Goal: Task Accomplishment & Management: Complete application form

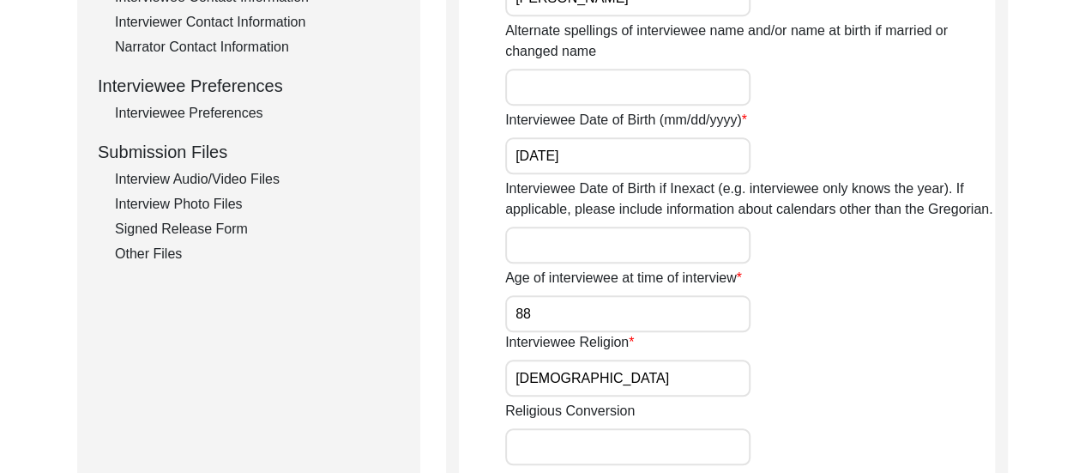
scroll to position [892, 0]
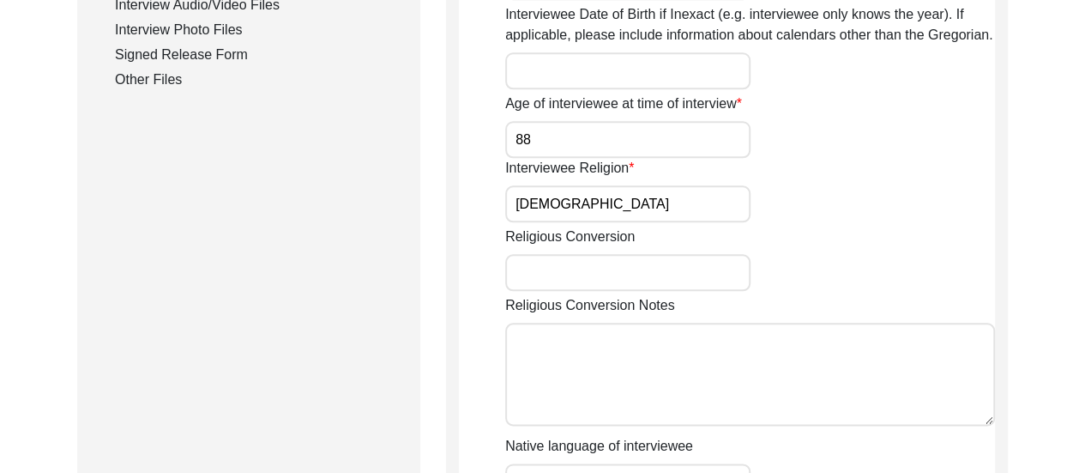
click at [209, 3] on div "Interview Audio/Video Files" at bounding box center [257, 5] width 285 height 21
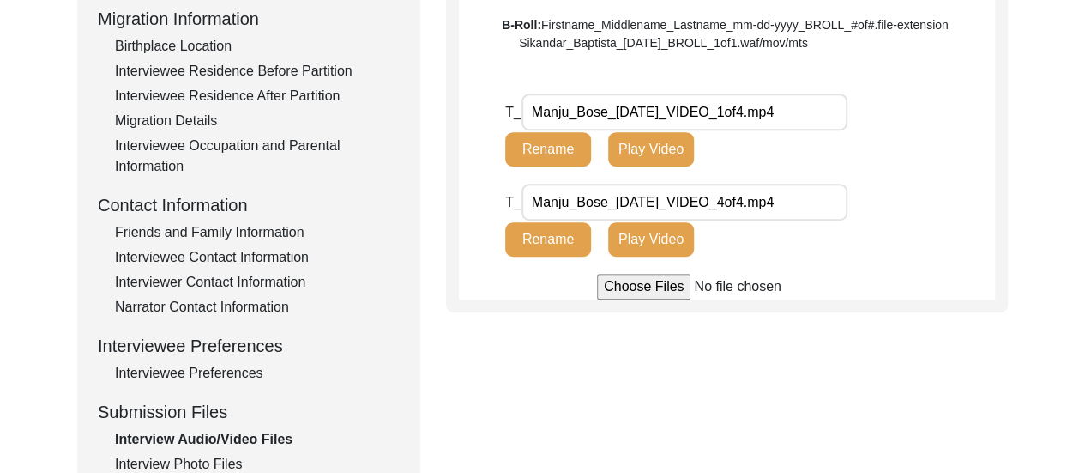
scroll to position [424, 0]
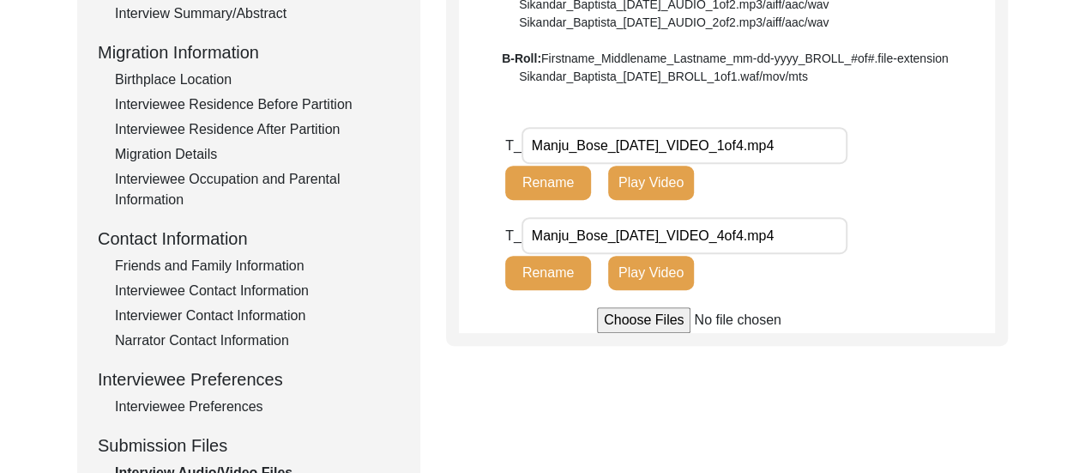
click at [268, 259] on div "Friends and Family Information" at bounding box center [257, 266] width 285 height 21
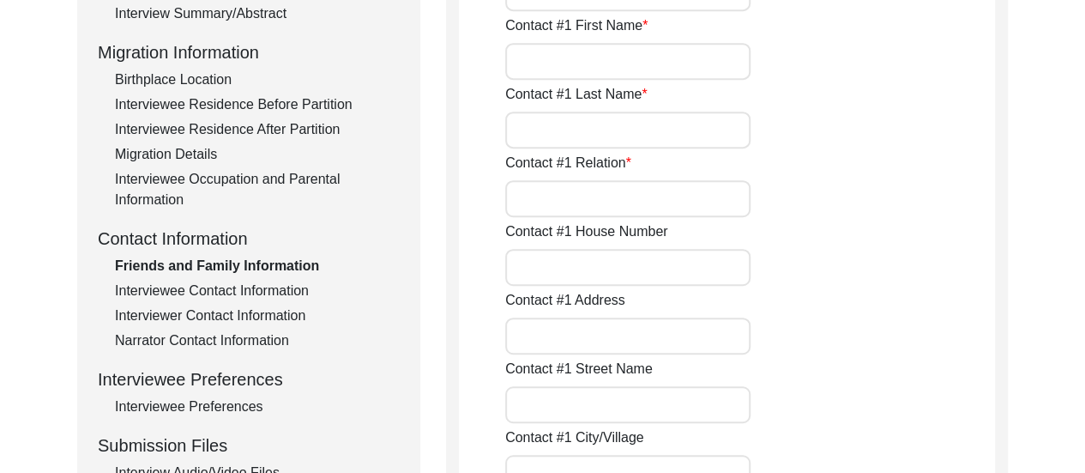
type input "[PERSON_NAME]"
type input "Bose"
type input "Paternal granddaughter"
type input "AE689,"
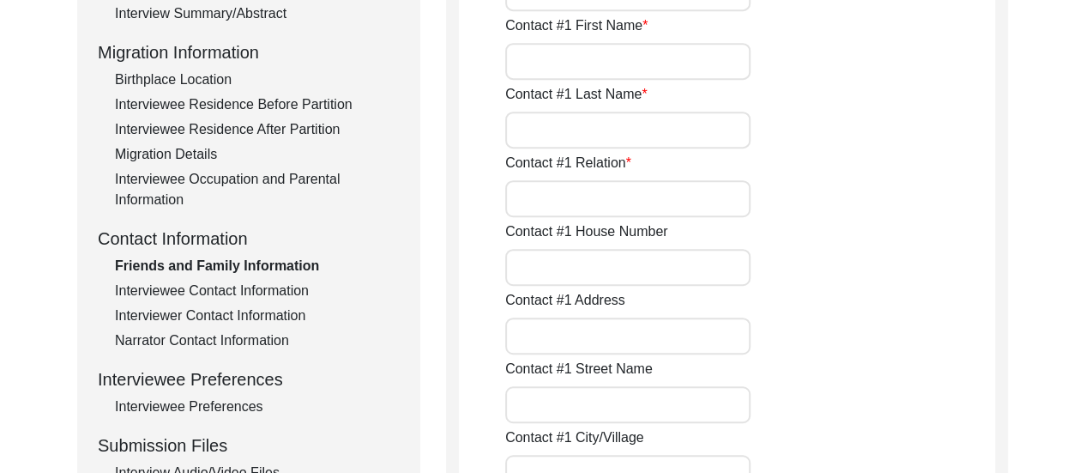
type input "Sector 1,"
type input "[GEOGRAPHIC_DATA],"
type input "North 24 Parganas,"
type input "[GEOGRAPHIC_DATA],"
type input "700064"
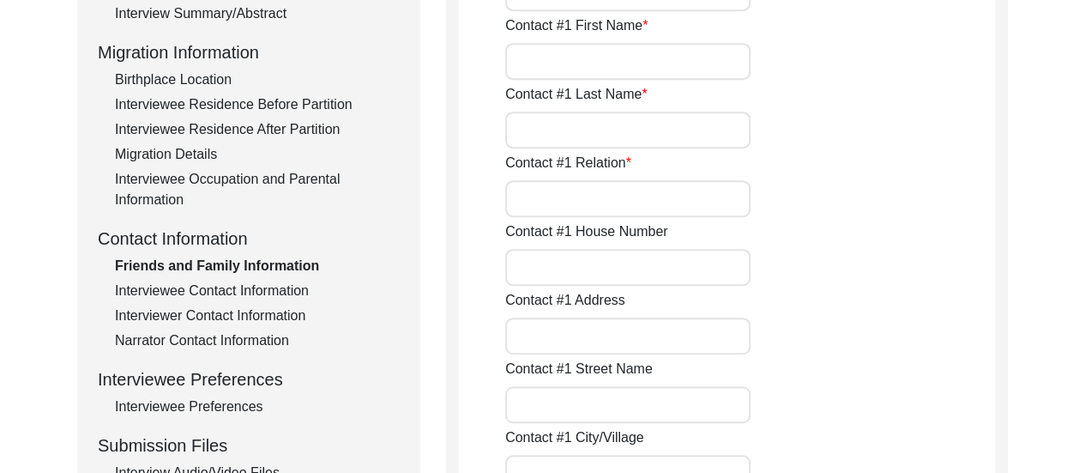
type input "[GEOGRAPHIC_DATA]"
type input "7044043357"
type input "[EMAIL_ADDRESS][DOMAIN_NAME]"
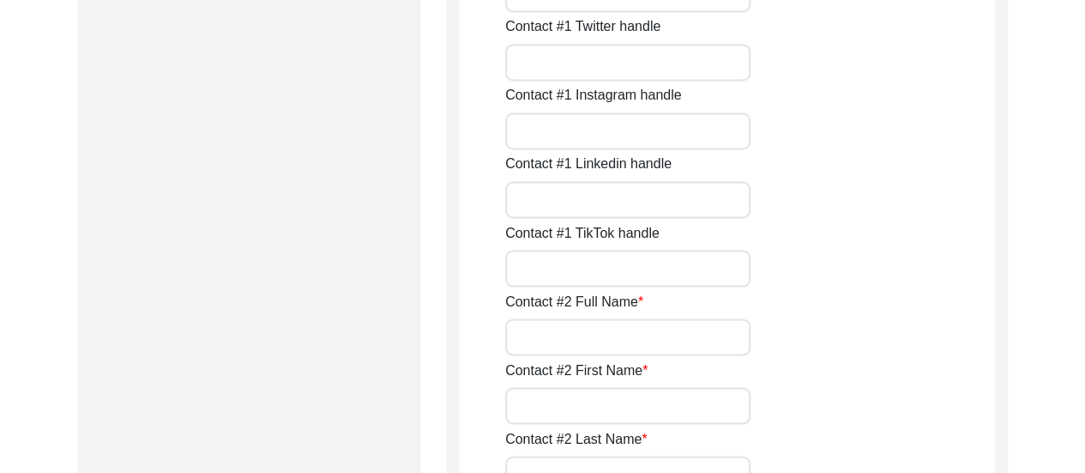
scroll to position [1454, 0]
click at [561, 332] on input "Contact #2 Full Name" at bounding box center [627, 335] width 245 height 37
type input "[PERSON_NAME]"
click at [604, 404] on input "Contact #2 First Name" at bounding box center [627, 404] width 245 height 37
type input "[PERSON_NAME]"
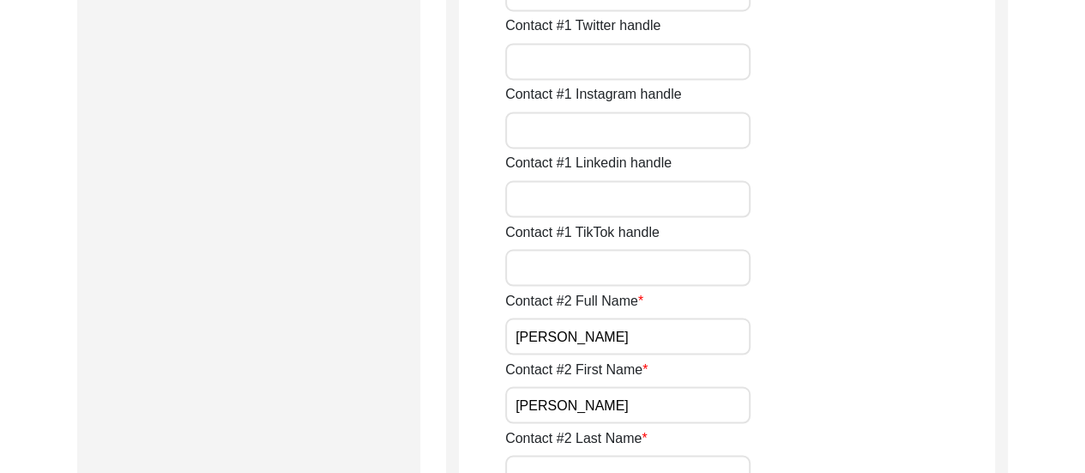
click at [898, 339] on div "Contact #2 Full Name [PERSON_NAME]" at bounding box center [750, 322] width 490 height 64
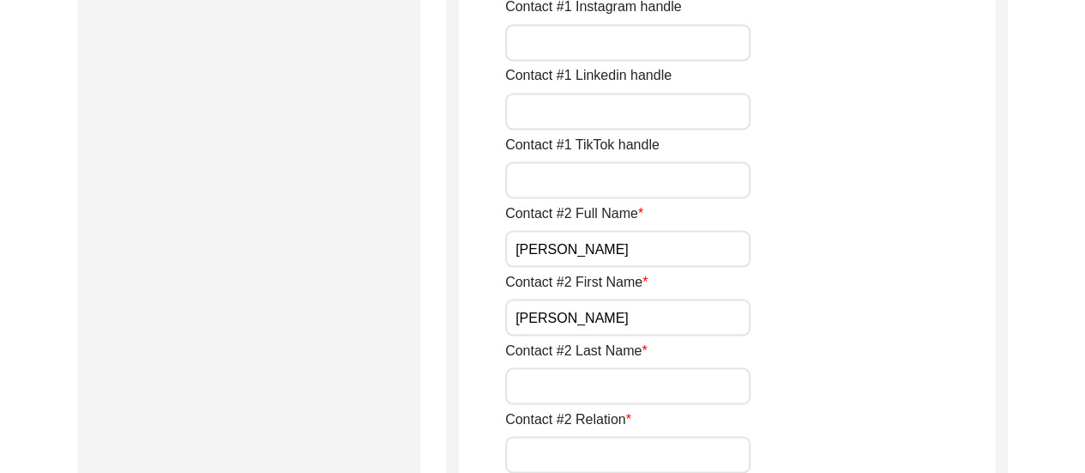
scroll to position [1625, 0]
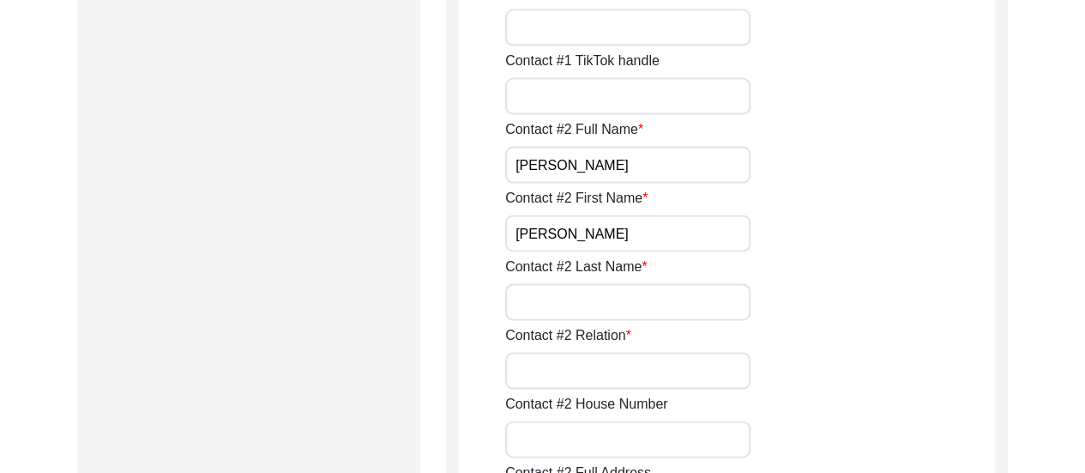
click at [582, 299] on input "Contact #2 Last Name" at bounding box center [627, 301] width 245 height 37
type input "d"
type input "Dhar"
click at [547, 376] on input "Contact #2 Relation" at bounding box center [627, 370] width 245 height 37
type input "Daughter-in-law"
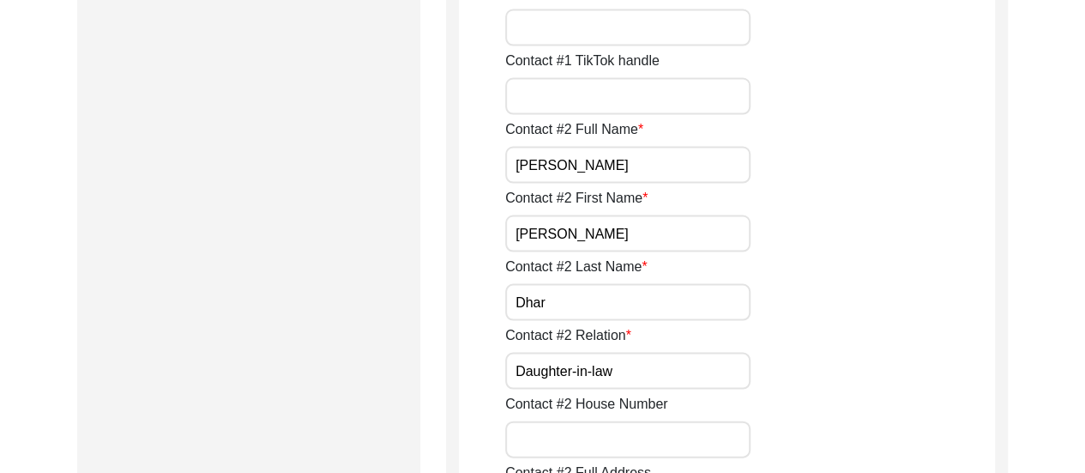
click at [817, 375] on div "Contact #2 Relation Daughter-in-law" at bounding box center [750, 356] width 490 height 64
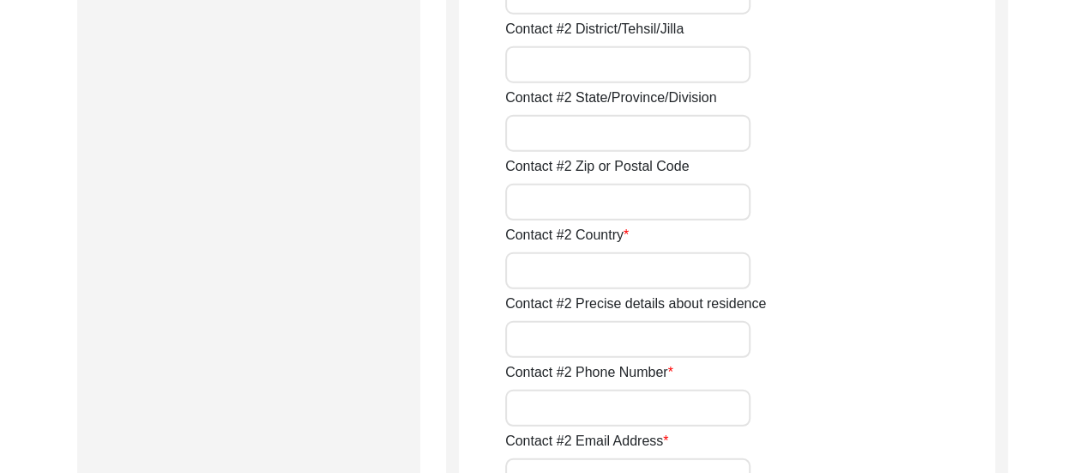
scroll to position [2277, 0]
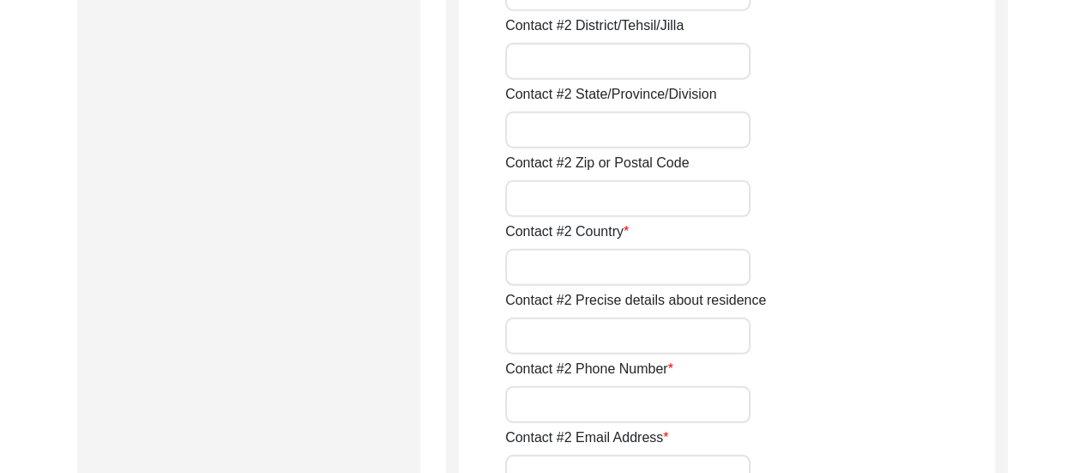
click at [684, 409] on input "Contact #2 Phone Number" at bounding box center [627, 404] width 245 height 37
type input "9830385377"
click at [892, 398] on div "Contact #2 Phone Number [PHONE_NUMBER]" at bounding box center [750, 391] width 490 height 64
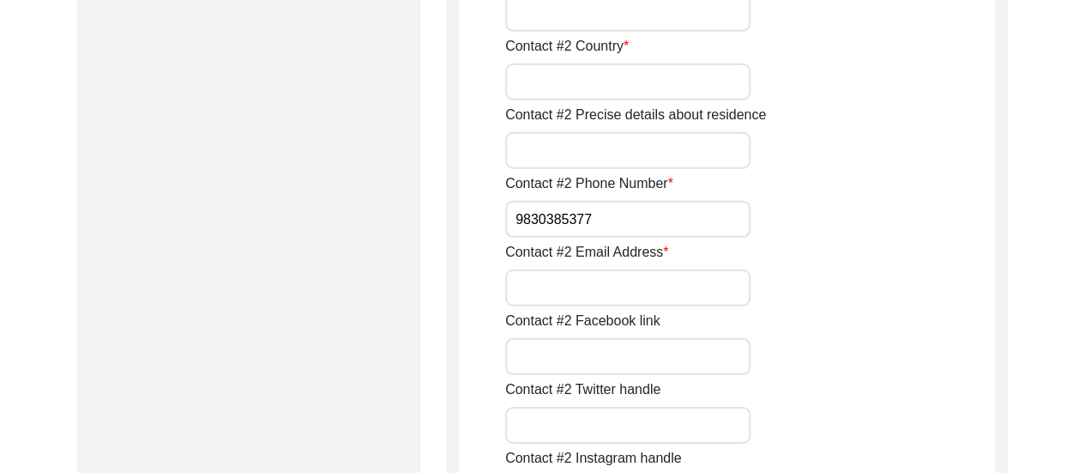
scroll to position [2518, 0]
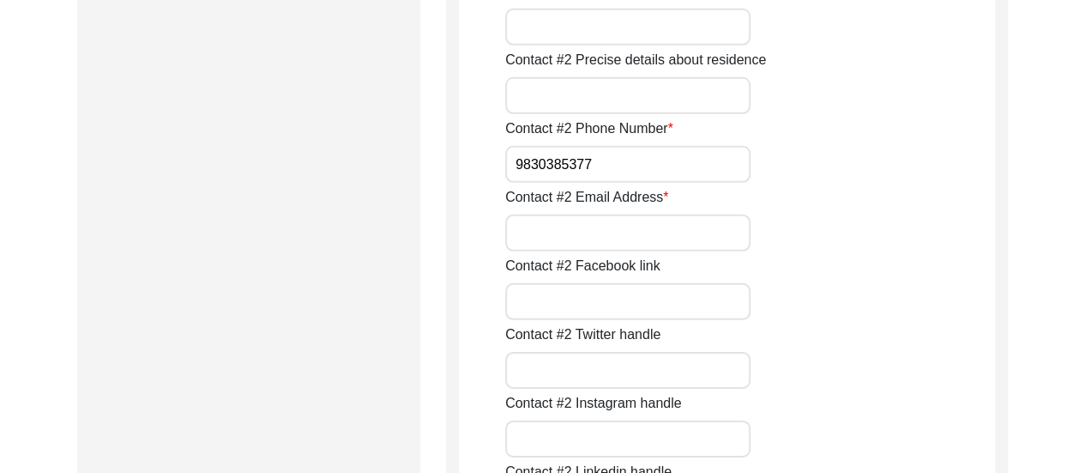
click at [573, 235] on input "Contact #2 Email Address" at bounding box center [627, 233] width 245 height 37
type input "[EMAIL_ADDRESS][DOMAIN_NAME]"
click at [971, 282] on div "Contact #2 Facebook link" at bounding box center [750, 288] width 490 height 64
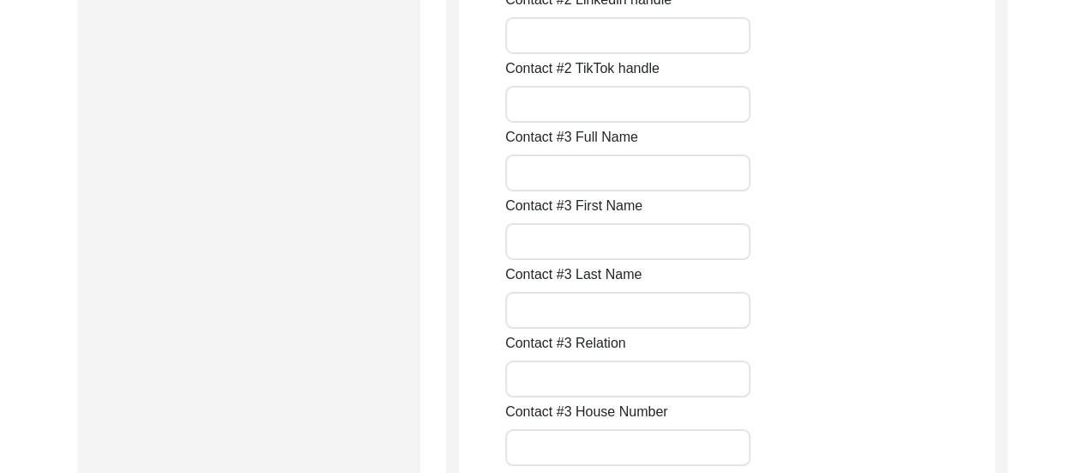
scroll to position [2998, 0]
